Goal: Task Accomplishment & Management: Manage account settings

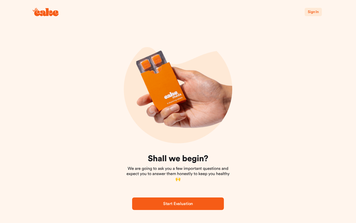
click at [320, 15] on button "Sign In" at bounding box center [313, 12] width 17 height 8
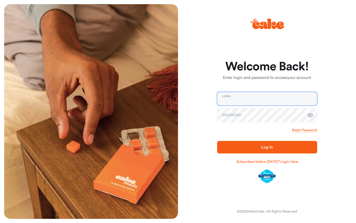
click at [280, 96] on input "email" at bounding box center [267, 99] width 100 height 14
click at [278, 100] on input "email" at bounding box center [267, 99] width 100 height 14
type input "***"
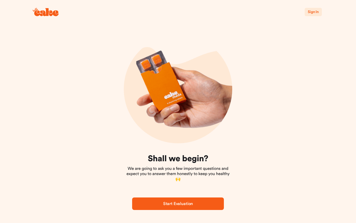
click at [317, 12] on span "Sign In" at bounding box center [313, 12] width 11 height 4
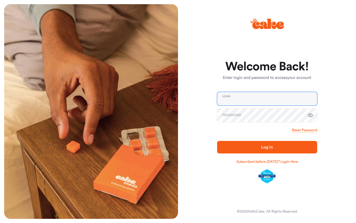
click at [280, 99] on input "email" at bounding box center [267, 99] width 100 height 14
type input "**********"
click at [310, 115] on icon "button" at bounding box center [310, 115] width 6 height 6
click at [288, 149] on span "Log In" at bounding box center [266, 147] width 83 height 6
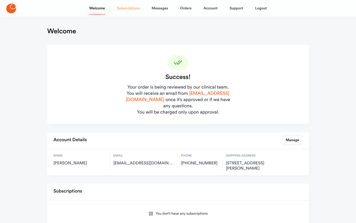
click at [127, 8] on link "Subscriptions" at bounding box center [128, 8] width 23 height 13
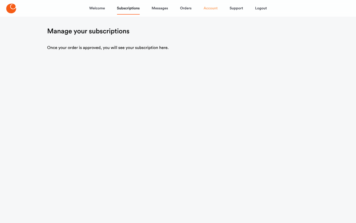
click at [210, 9] on link "Account" at bounding box center [211, 8] width 14 height 13
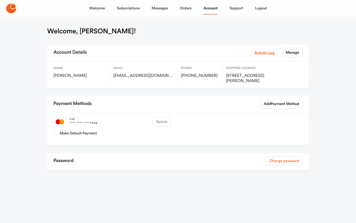
click at [287, 158] on link "Change password" at bounding box center [284, 160] width 36 height 9
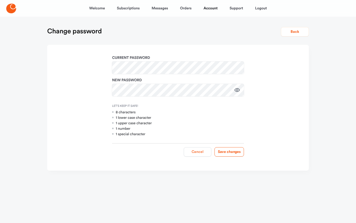
click at [199, 153] on button "Cancel" at bounding box center [198, 151] width 28 height 9
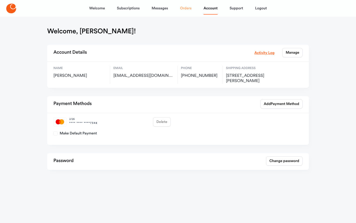
click at [184, 10] on link "Orders" at bounding box center [185, 8] width 11 height 13
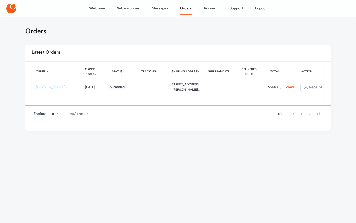
click at [56, 88] on link "HC-ED-ES-00162246" at bounding box center [62, 87] width 52 height 4
click at [285, 87] on link "View Order" at bounding box center [289, 87] width 9 height 5
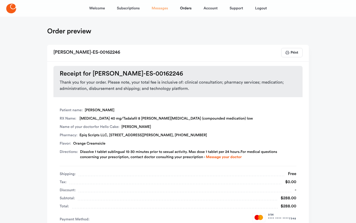
click at [158, 12] on link "Messages" at bounding box center [160, 8] width 16 height 13
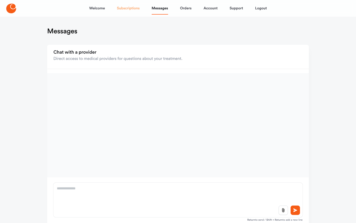
click at [128, 9] on link "Subscriptions" at bounding box center [128, 8] width 23 height 13
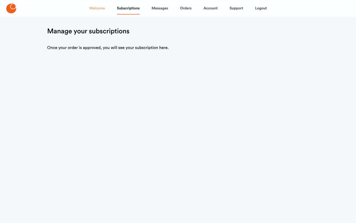
click at [97, 11] on link "Welcome" at bounding box center [97, 8] width 16 height 13
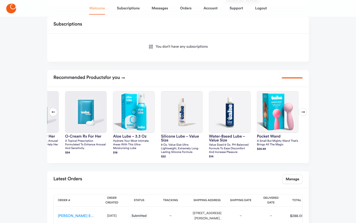
scroll to position [167, 0]
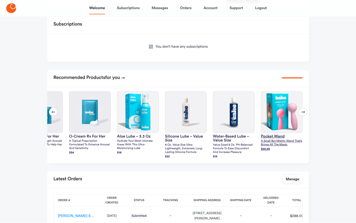
click at [282, 113] on img at bounding box center [281, 112] width 41 height 41
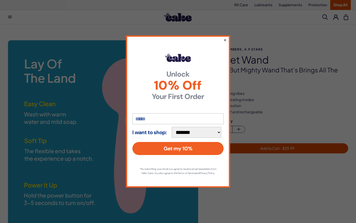
click at [224, 40] on button "×" at bounding box center [224, 40] width 3 height 6
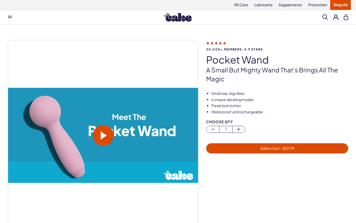
click at [108, 134] on span at bounding box center [103, 135] width 21 height 21
